Goal: Complete application form

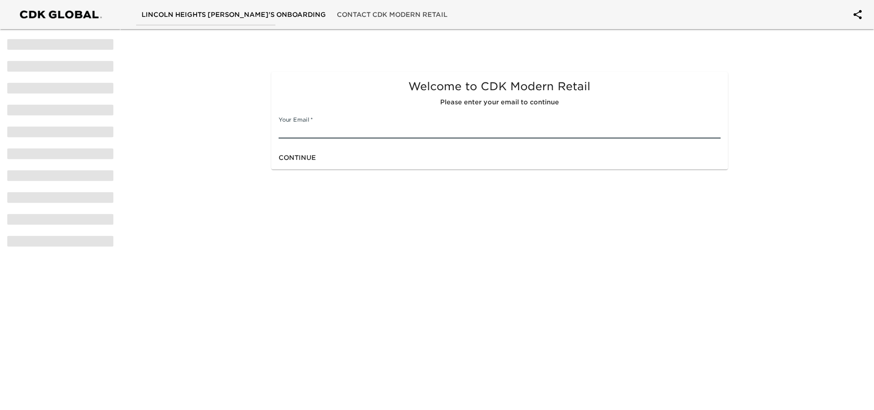
click at [354, 125] on input "text" at bounding box center [500, 131] width 442 height 15
type input "[EMAIL_ADDRESS][DOMAIN_NAME]"
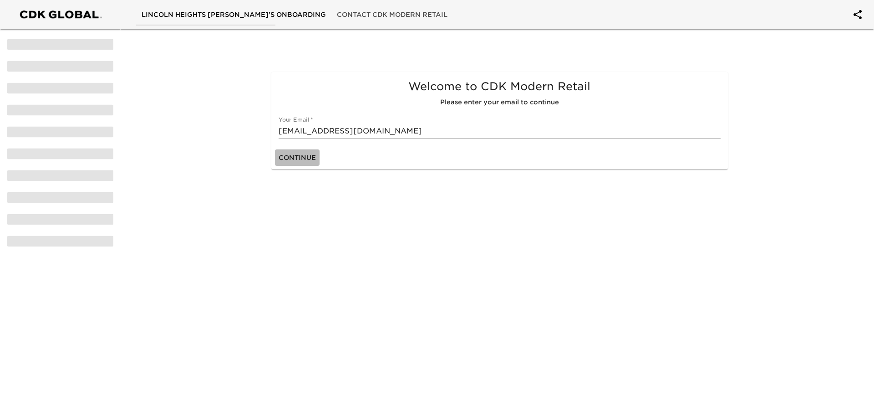
click at [305, 160] on span "Continue" at bounding box center [297, 157] width 37 height 11
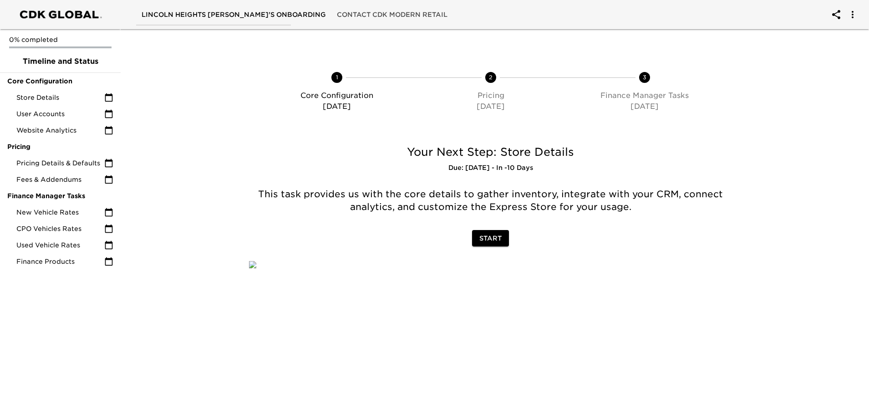
click at [480, 239] on span "Start" at bounding box center [491, 238] width 22 height 11
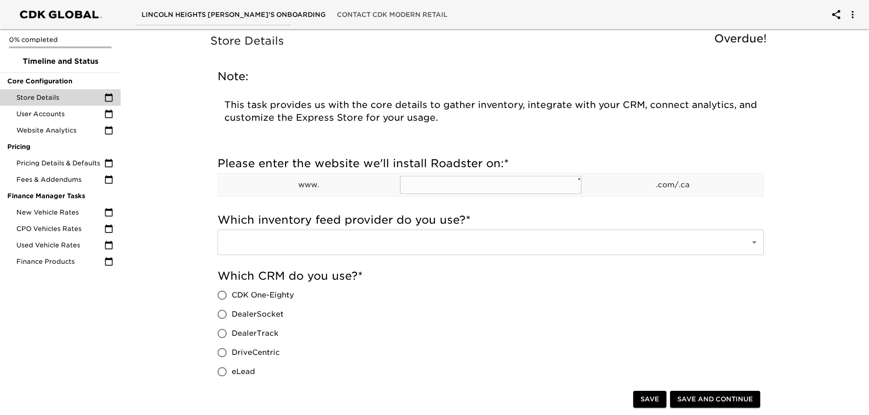
click at [428, 186] on input "text" at bounding box center [491, 185] width 182 height 18
paste input "[URL][DOMAIN_NAME]"
drag, startPoint x: 456, startPoint y: 186, endPoint x: 307, endPoint y: 179, distance: 150.0
click at [307, 179] on tr "www. [URL][DOMAIN_NAME] ​ * .com/.ca" at bounding box center [491, 184] width 546 height 23
click at [531, 183] on input "[DOMAIN_NAME][URL]" at bounding box center [491, 185] width 182 height 18
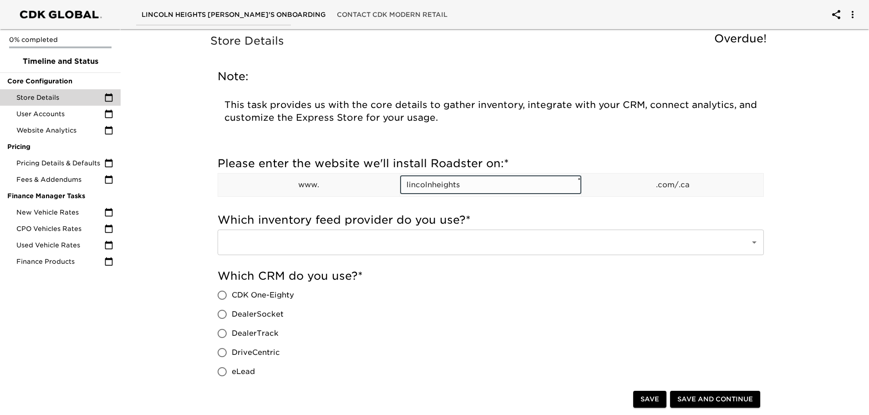
type input "lincolnheights"
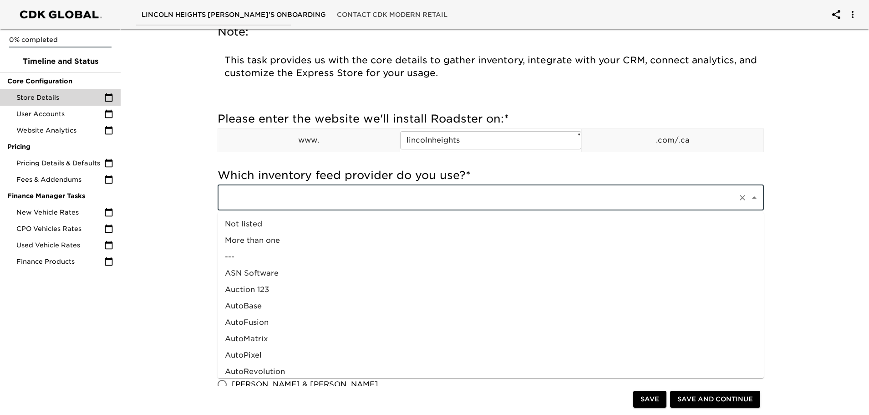
click at [679, 204] on input "text" at bounding box center [478, 197] width 513 height 17
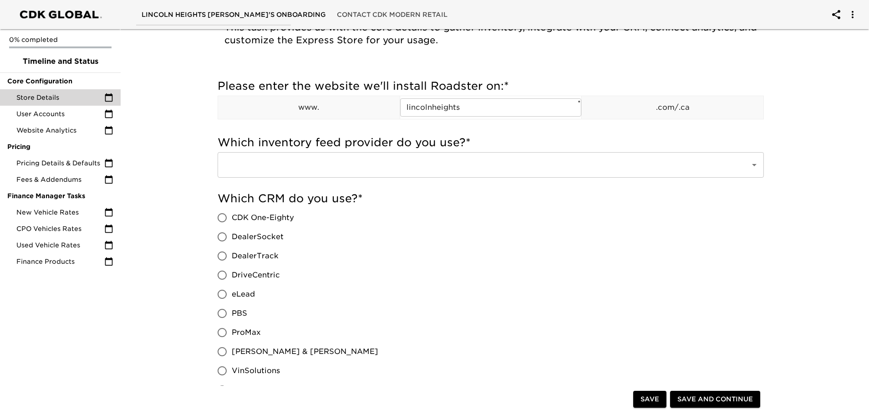
scroll to position [78, 0]
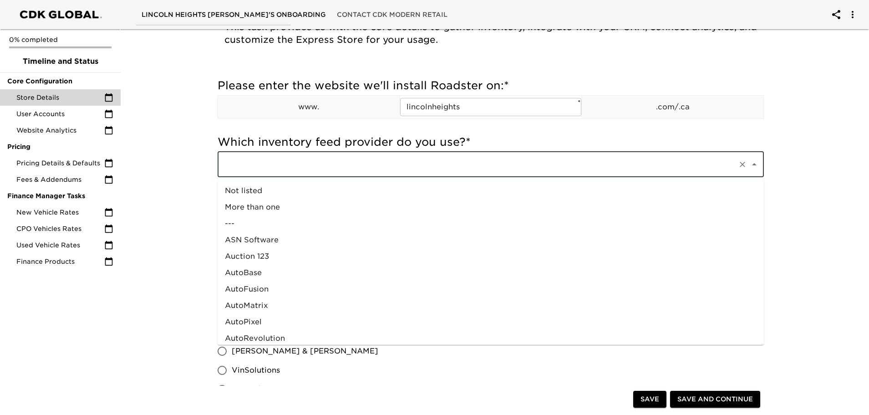
click at [411, 170] on input "text" at bounding box center [478, 164] width 513 height 17
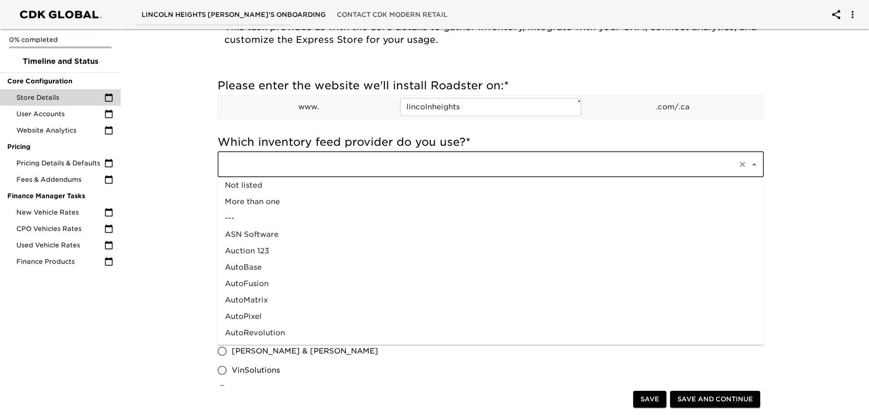
scroll to position [0, 0]
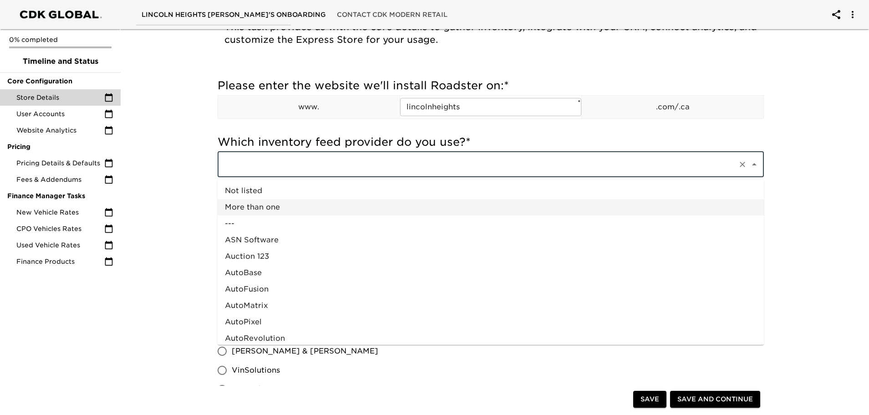
click at [272, 200] on li "More than one" at bounding box center [491, 207] width 547 height 16
type input "More than one"
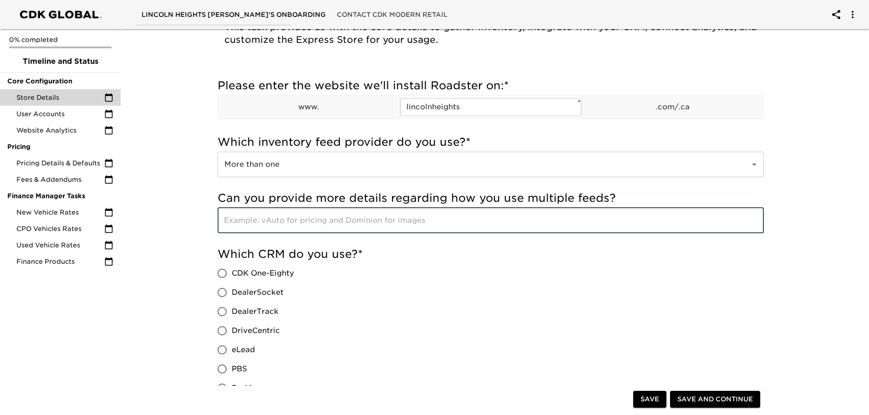
click at [287, 224] on input "text" at bounding box center [491, 221] width 547 height 26
click at [618, 223] on input "text" at bounding box center [491, 221] width 547 height 26
click at [279, 225] on input "text" at bounding box center [491, 221] width 547 height 26
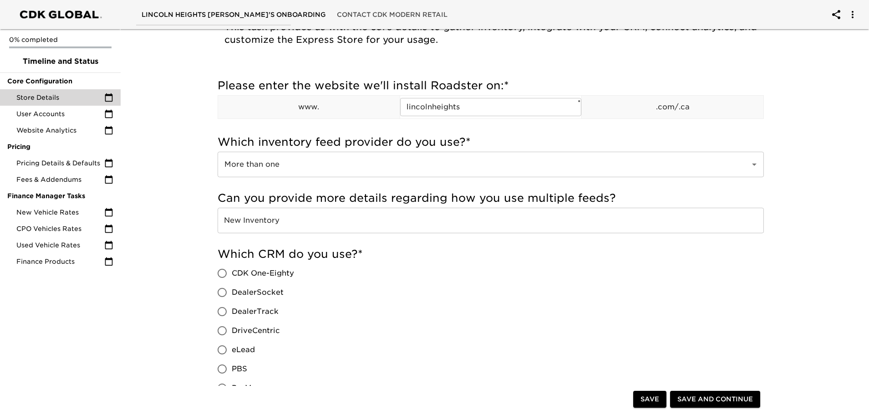
click at [358, 217] on input "New Inventory" at bounding box center [491, 221] width 547 height 26
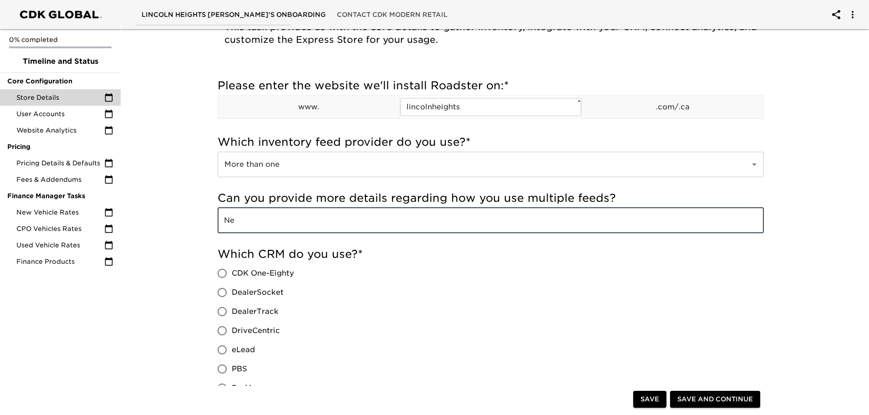
type input "N"
click at [298, 170] on input "More than one" at bounding box center [478, 164] width 513 height 17
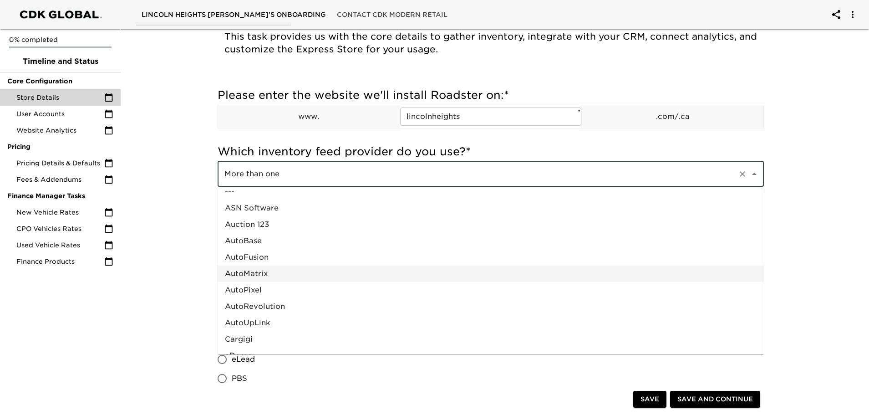
scroll to position [22, 0]
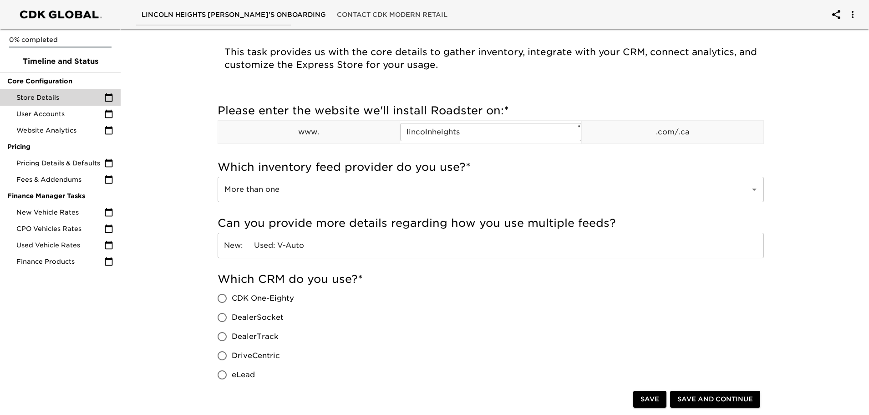
scroll to position [52, 0]
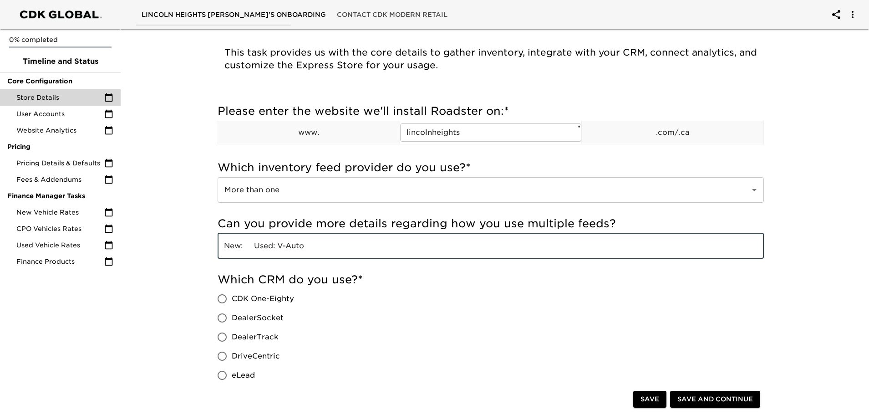
click at [326, 249] on input "New: Used: V-Auto" at bounding box center [491, 246] width 547 height 26
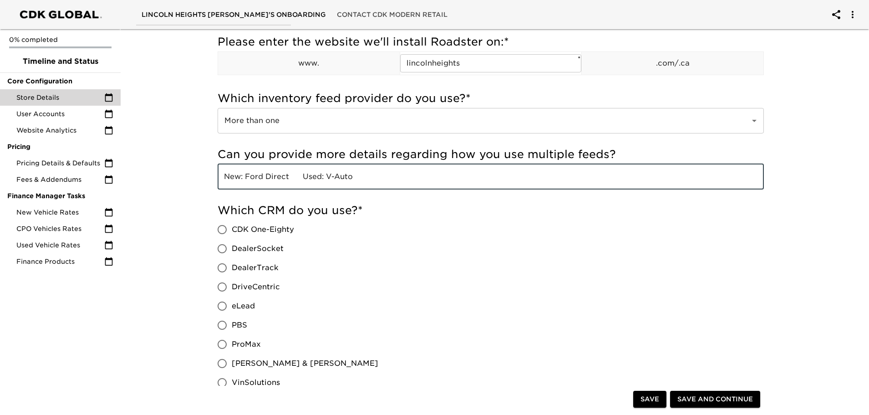
type input "New: Ford Direct Used: V-Auto"
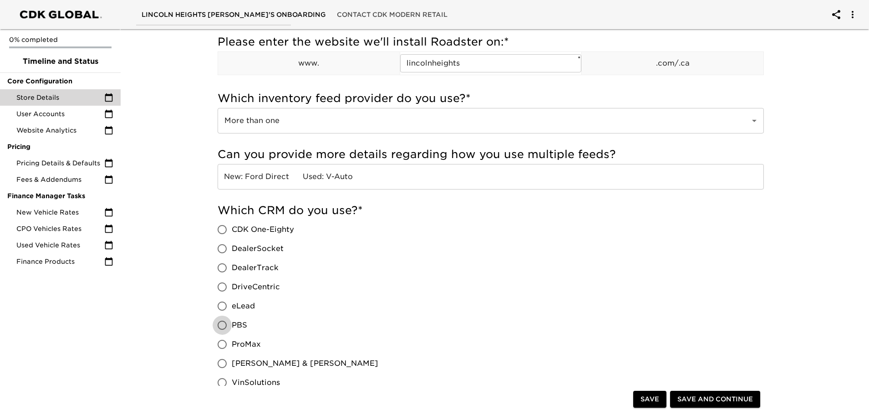
click at [220, 322] on input "PBS" at bounding box center [222, 325] width 19 height 19
radio input "true"
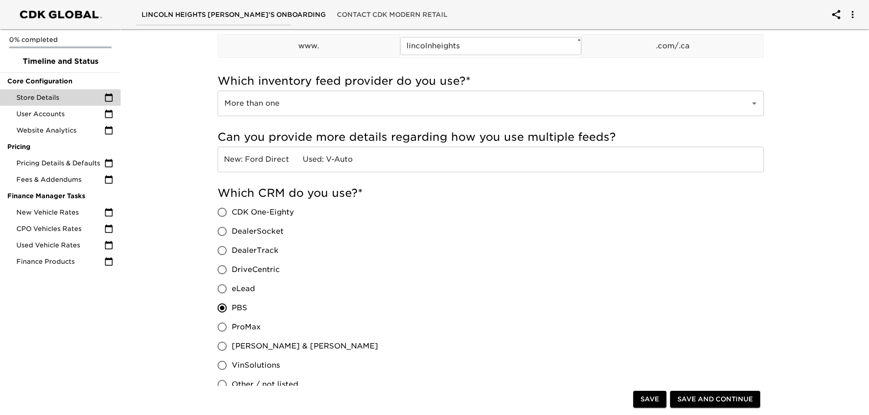
click at [290, 159] on input "New: Ford Direct Used: V-Auto" at bounding box center [491, 160] width 547 height 26
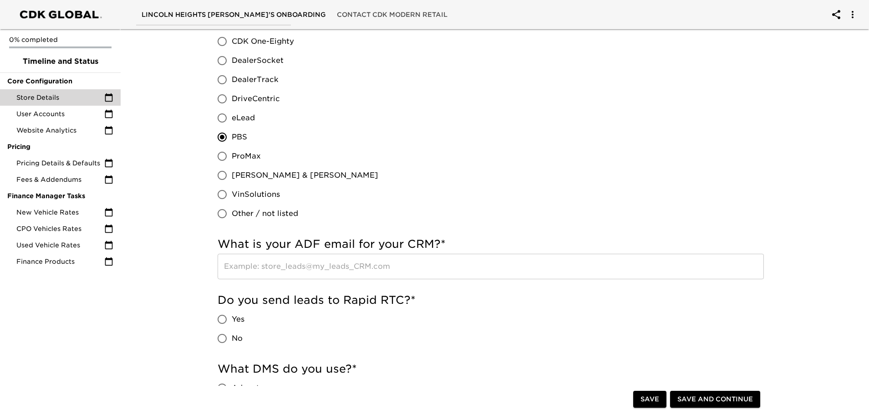
scroll to position [310, 0]
click at [411, 270] on input "text" at bounding box center [491, 266] width 547 height 26
drag, startPoint x: 454, startPoint y: 246, endPoint x: 220, endPoint y: 250, distance: 233.7
click at [220, 250] on h5 "What is your ADF email for your CRM? *" at bounding box center [491, 243] width 547 height 15
copy h5 "What is your ADF email for your CRM? *"
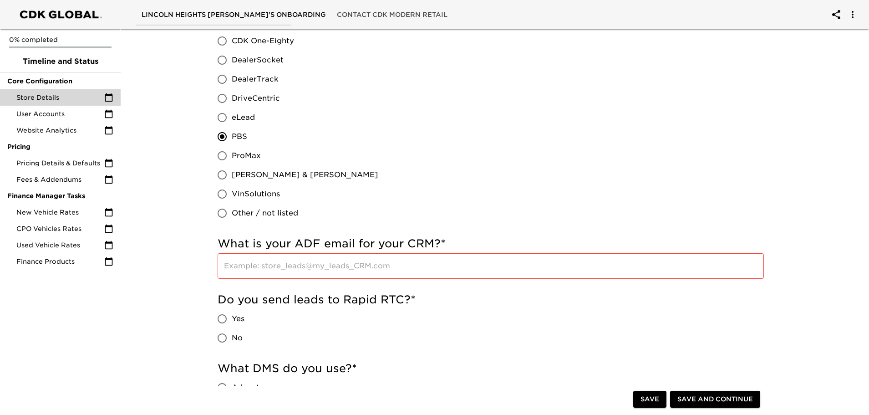
click at [403, 268] on input "text" at bounding box center [491, 266] width 547 height 26
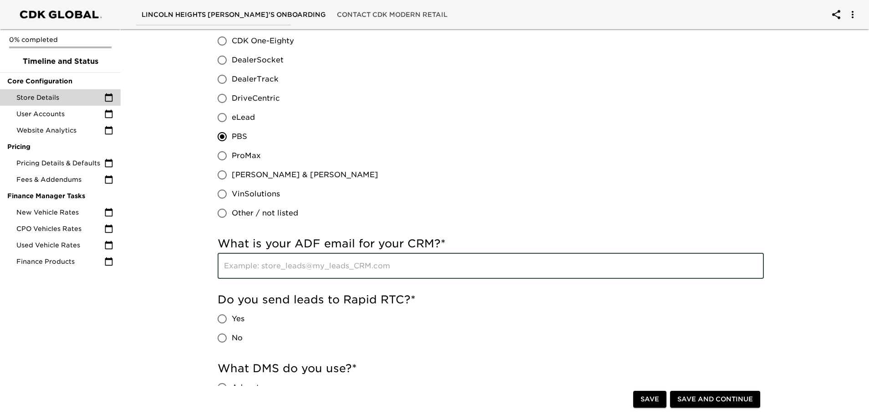
drag, startPoint x: 387, startPoint y: 271, endPoint x: 310, endPoint y: 273, distance: 76.5
click at [310, 273] on input "text" at bounding box center [491, 266] width 547 height 26
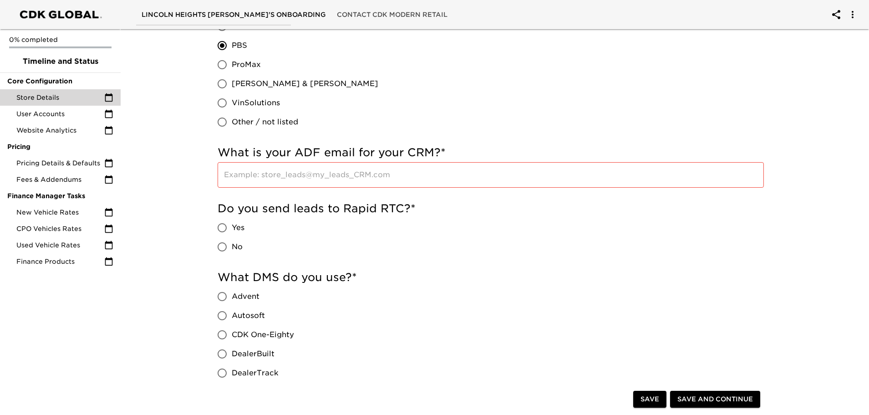
scroll to position [402, 0]
drag, startPoint x: 403, startPoint y: 209, endPoint x: 217, endPoint y: 205, distance: 185.8
copy h5 "Do you send leads to Rapid RTC? *"
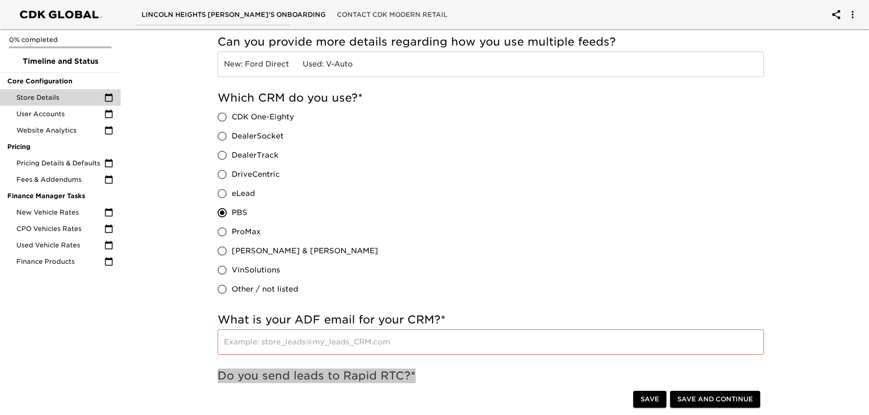
scroll to position [235, 0]
